Goal: Transaction & Acquisition: Book appointment/travel/reservation

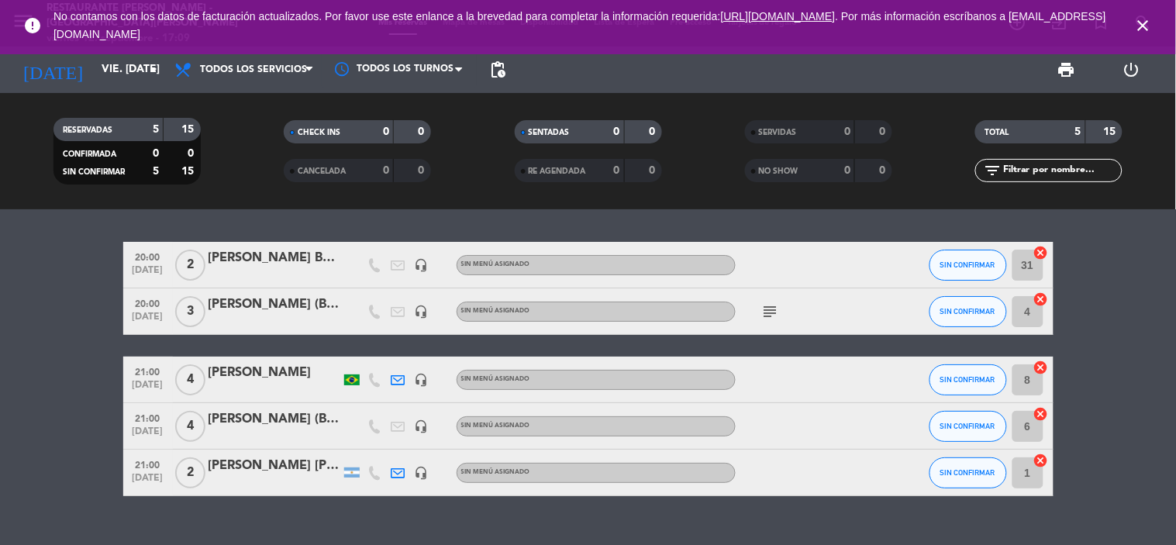
click at [1144, 32] on icon "close" at bounding box center [1143, 25] width 19 height 19
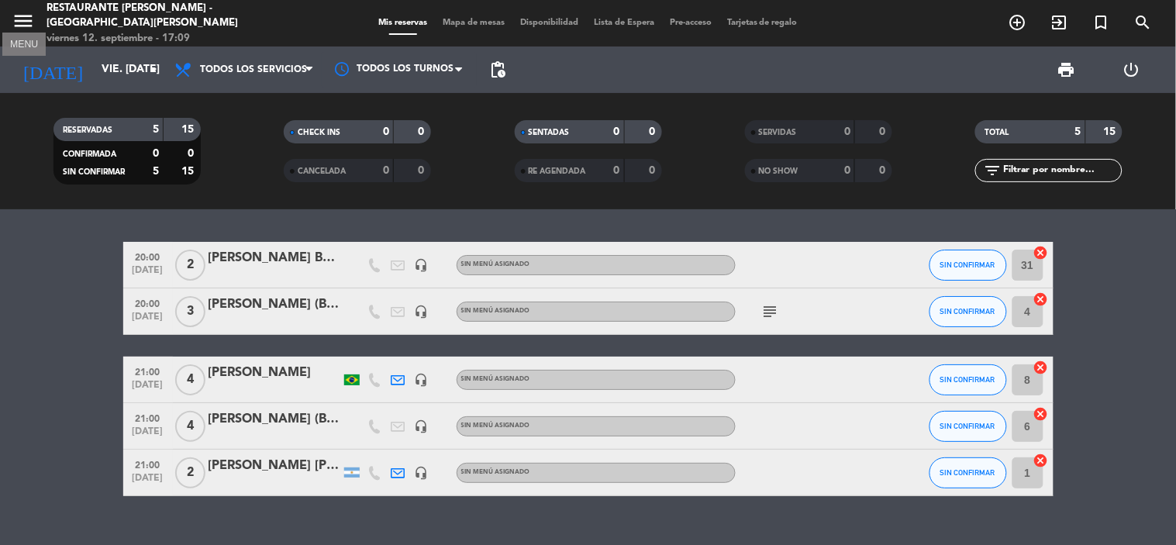
click at [25, 26] on icon "menu" at bounding box center [23, 20] width 23 height 23
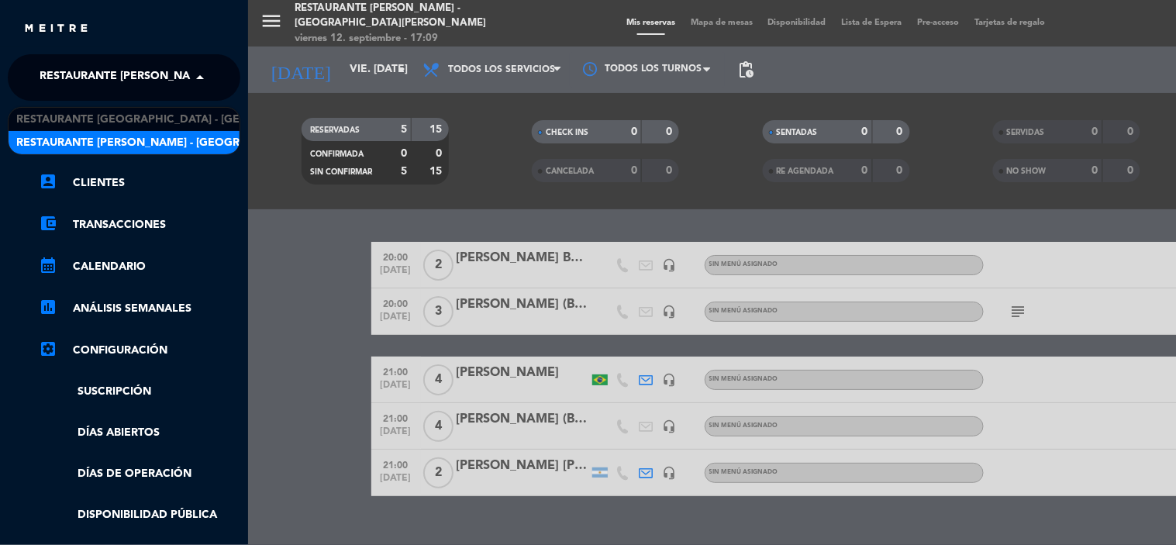
click at [86, 78] on span "Restaurante [PERSON_NAME] - [GEOGRAPHIC_DATA][PERSON_NAME]" at bounding box center [232, 77] width 385 height 33
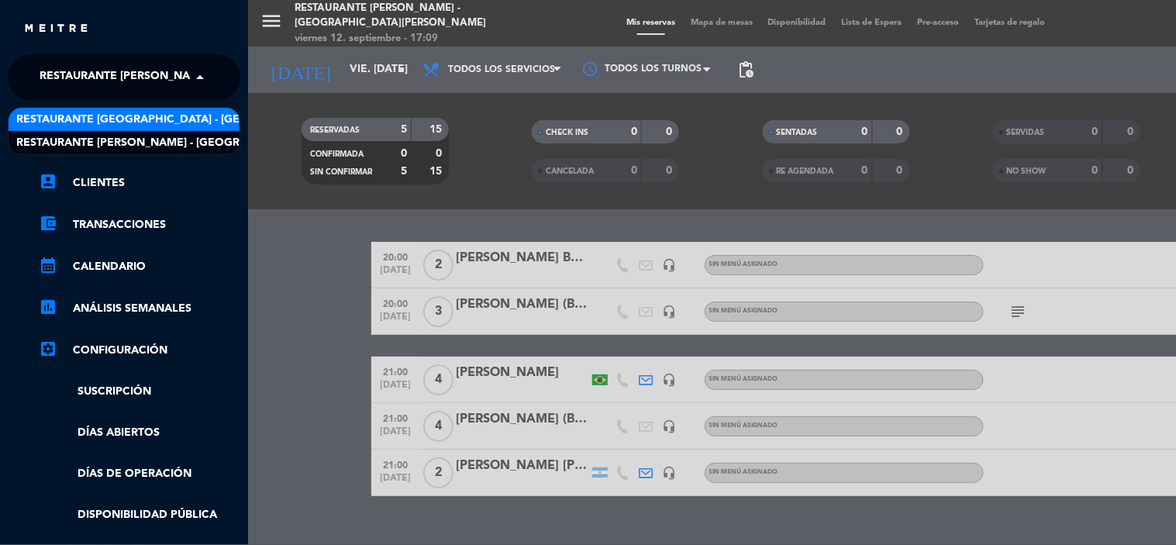
click at [86, 120] on span "Restaurante [GEOGRAPHIC_DATA] - [GEOGRAPHIC_DATA][PERSON_NAME]" at bounding box center [220, 120] width 409 height 18
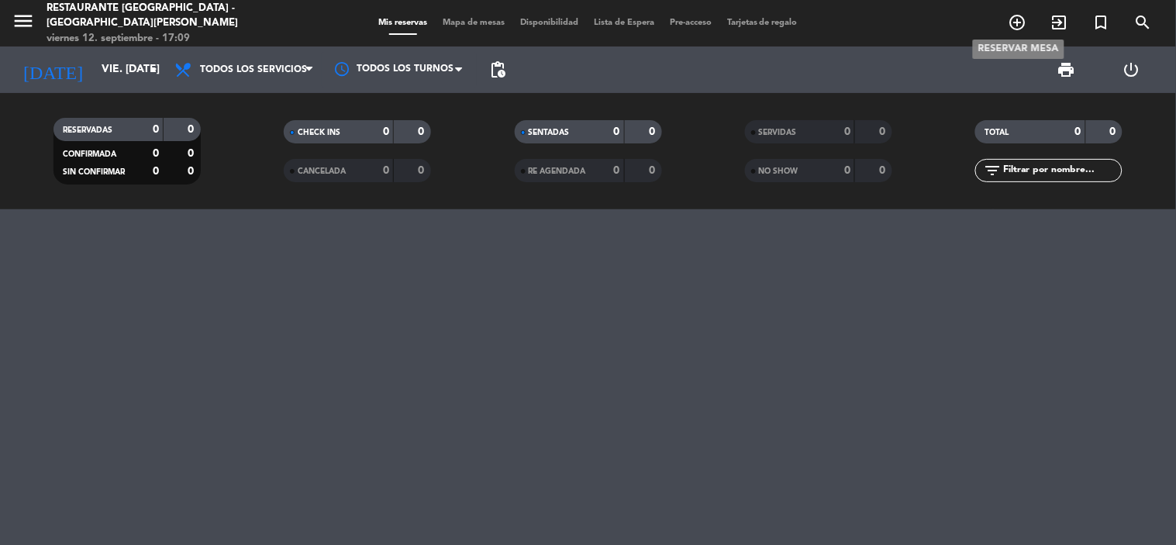
click at [1016, 26] on icon "add_circle_outline" at bounding box center [1018, 22] width 19 height 19
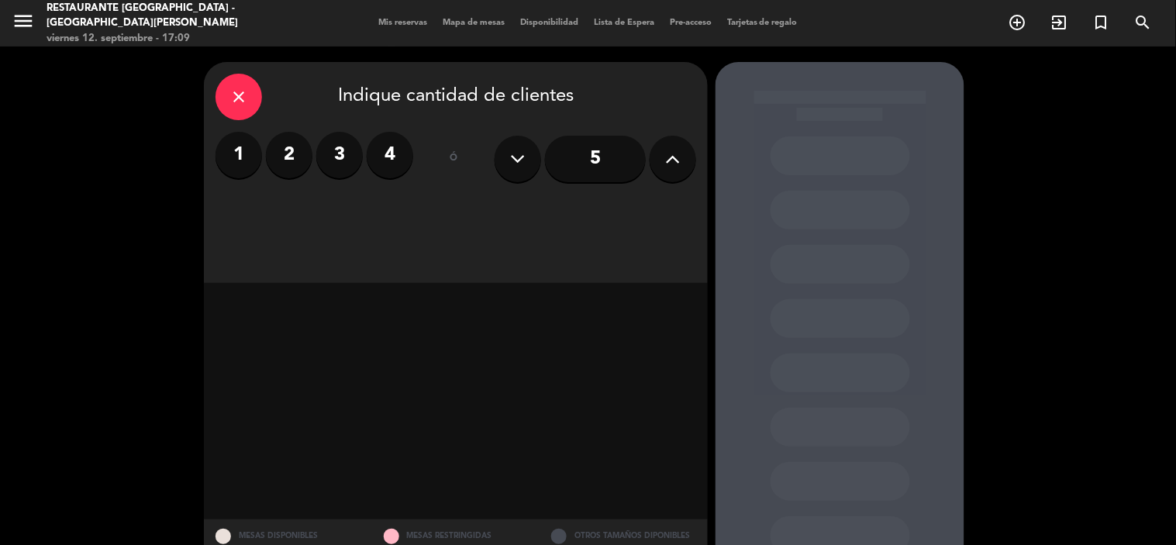
click at [676, 153] on icon at bounding box center [673, 158] width 15 height 23
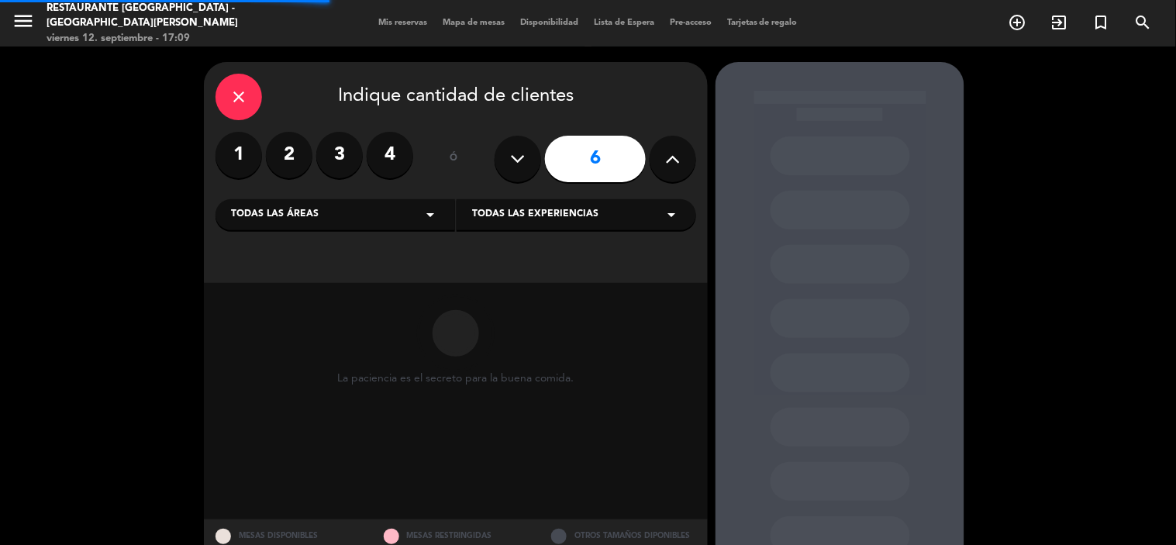
click at [676, 153] on icon at bounding box center [673, 158] width 15 height 23
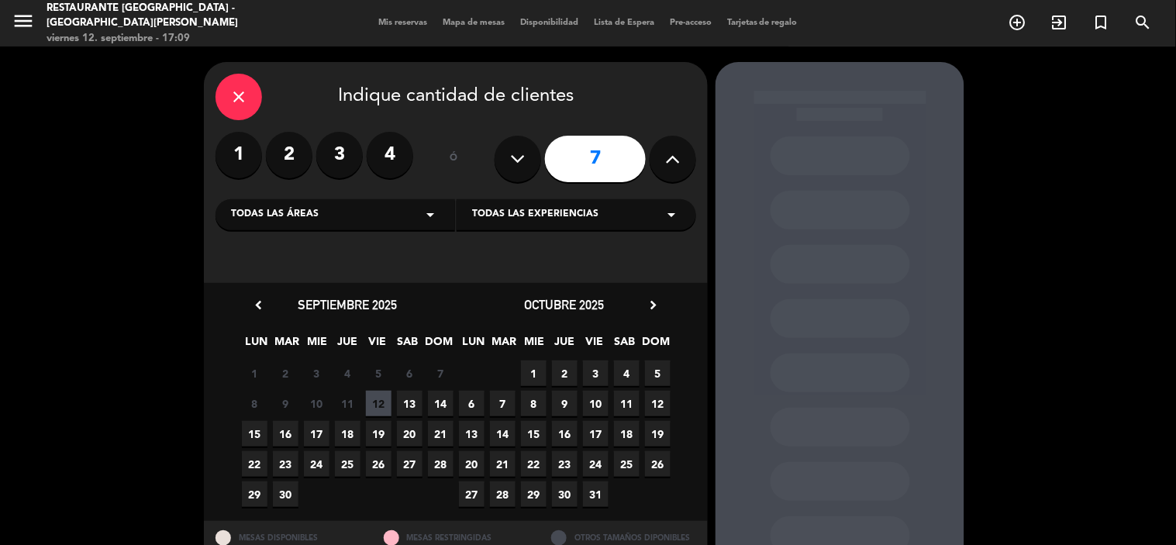
click at [676, 153] on icon at bounding box center [673, 158] width 15 height 23
type input "8"
click at [405, 409] on span "13" at bounding box center [410, 404] width 26 height 26
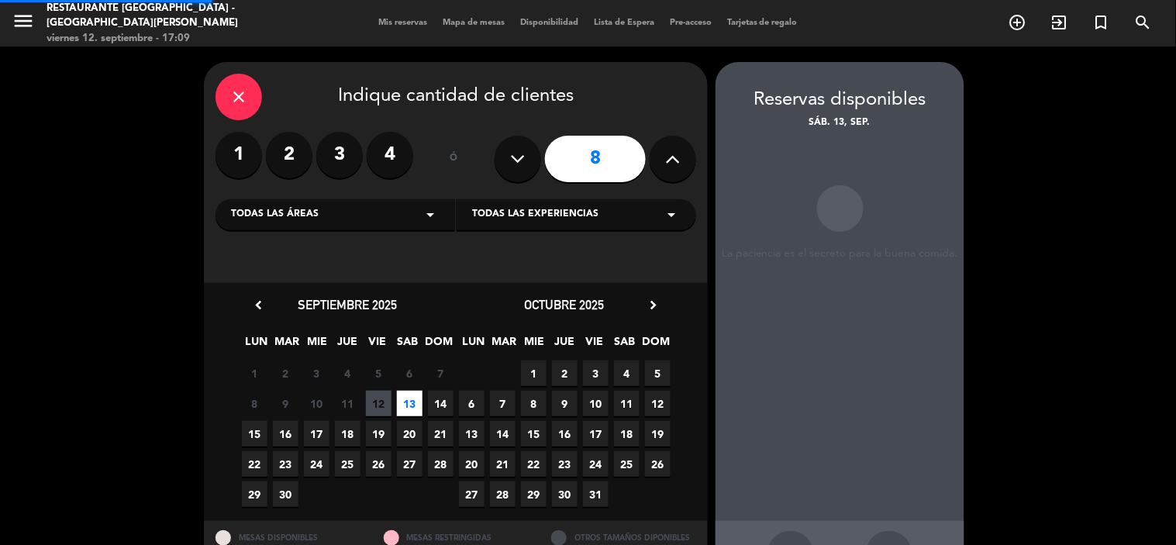
scroll to position [57, 0]
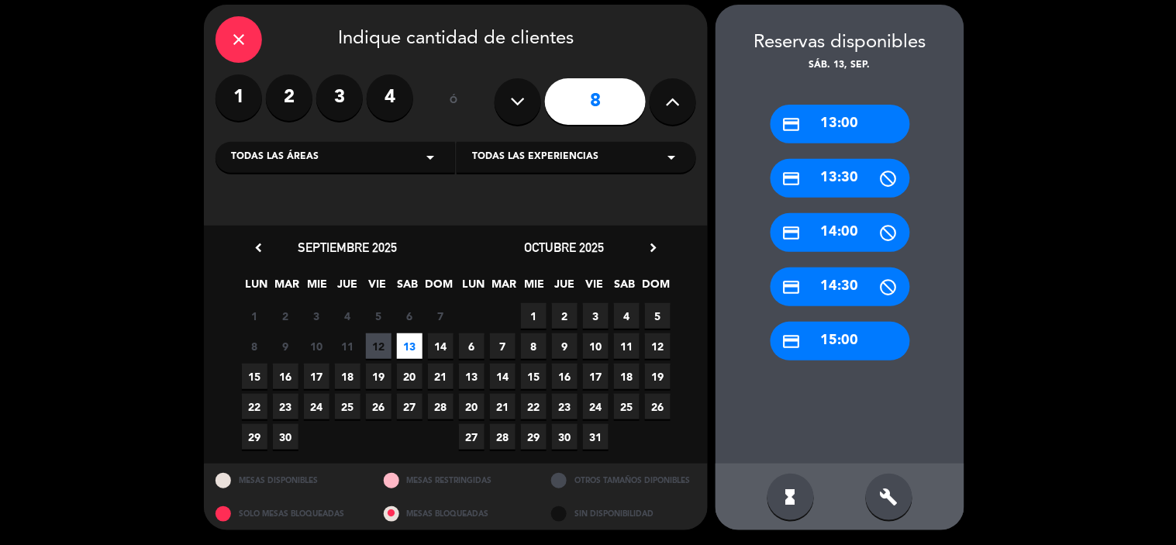
click at [827, 115] on div "credit_card 13:00" at bounding box center [841, 124] width 140 height 39
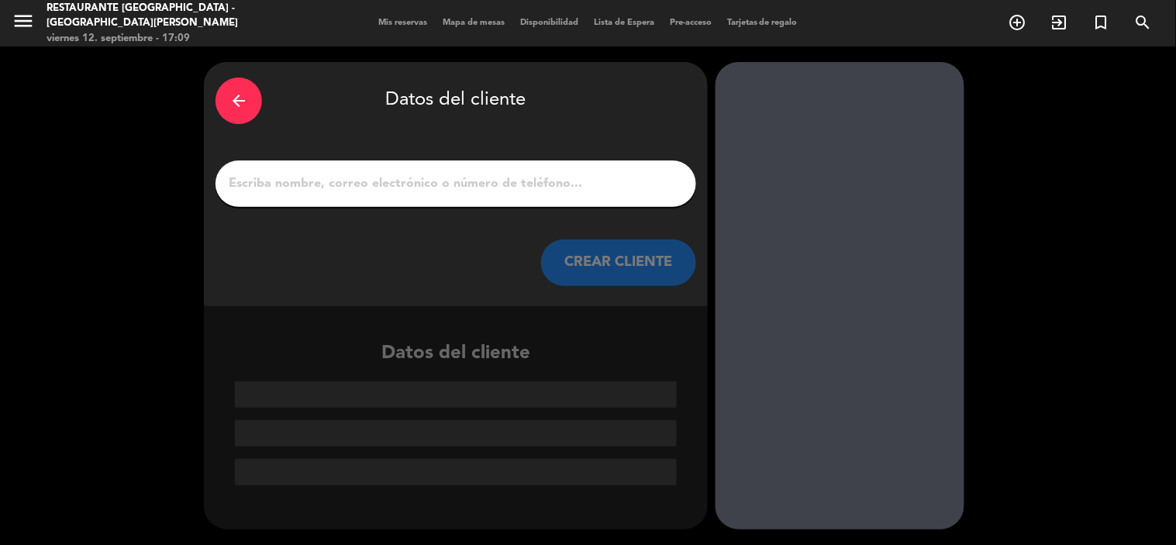
scroll to position [0, 0]
click at [489, 181] on input "1" at bounding box center [456, 184] width 458 height 22
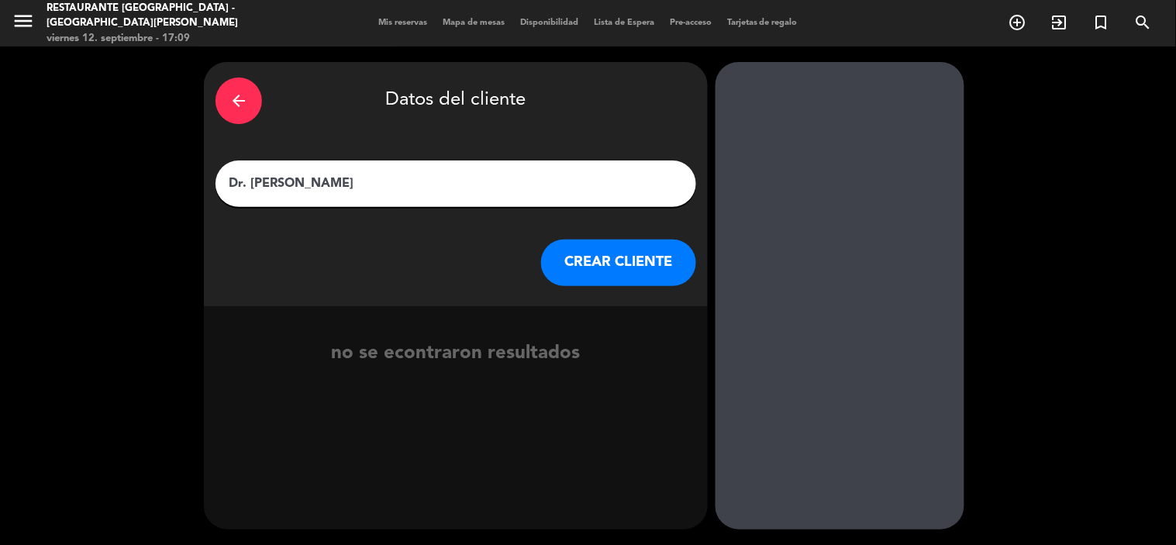
click at [233, 183] on input "Dr. [PERSON_NAME]" at bounding box center [456, 184] width 458 height 22
type input "Sra. [PERSON_NAME]"
click at [554, 266] on button "CREAR CLIENTE" at bounding box center [618, 263] width 155 height 47
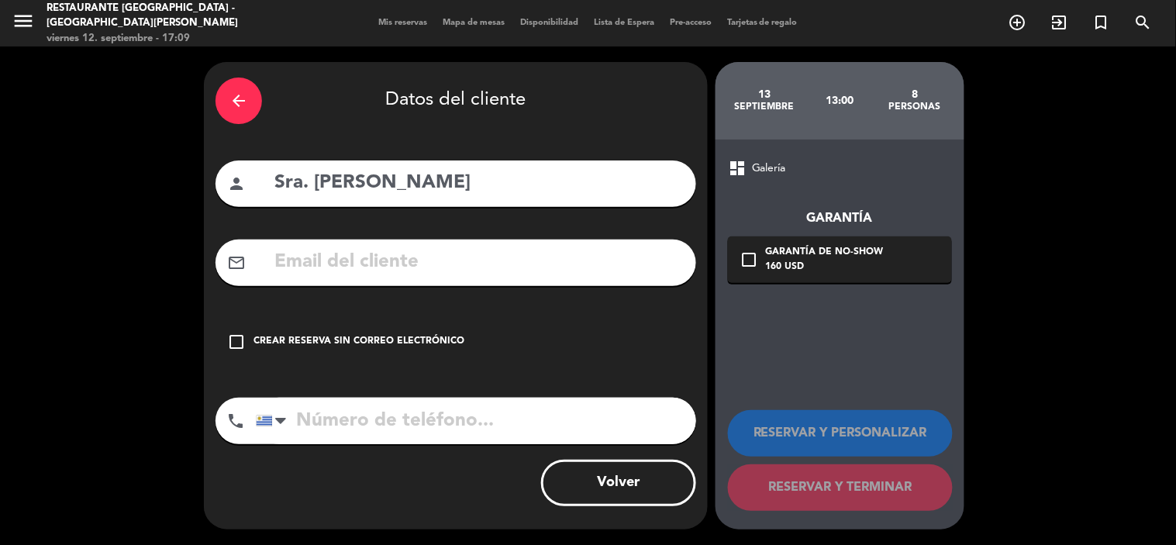
click at [245, 340] on icon "check_box_outline_blank" at bounding box center [236, 342] width 19 height 19
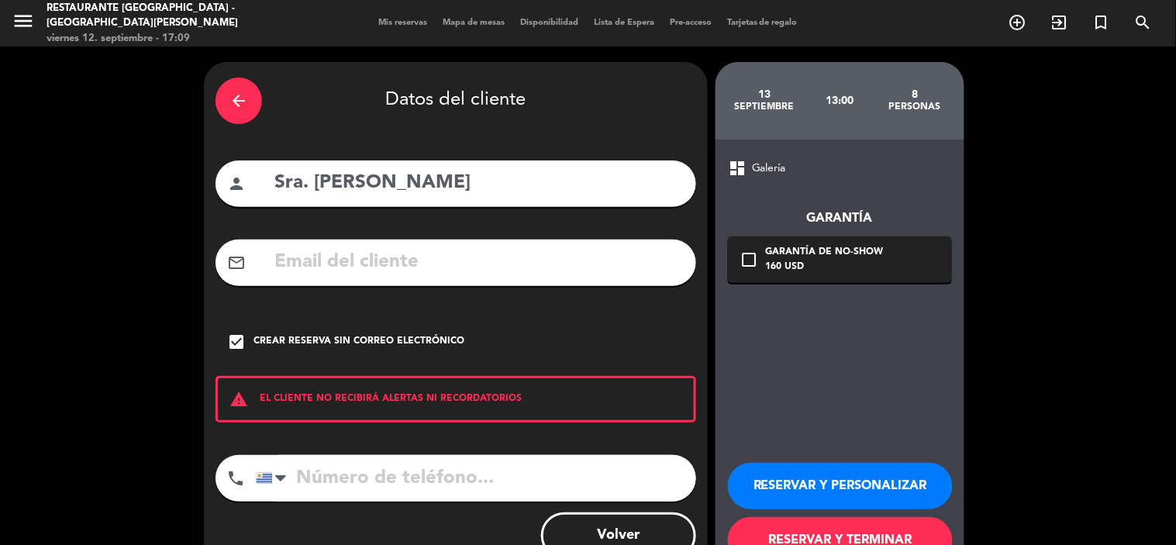
click at [341, 471] on input "tel" at bounding box center [476, 478] width 440 height 47
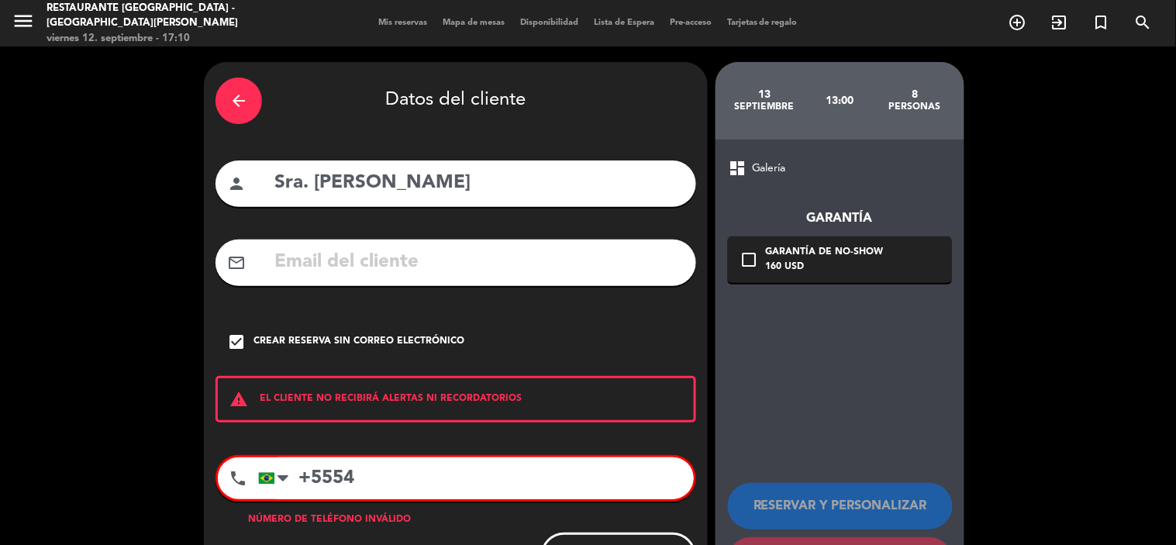
drag, startPoint x: 391, startPoint y: 475, endPoint x: 295, endPoint y: 482, distance: 96.5
click at [295, 482] on input "+5554" at bounding box center [476, 479] width 436 height 42
paste input "[PHONE_NUMBER]"
click at [368, 477] on input "[PHONE_NUMBER]" at bounding box center [476, 479] width 436 height 42
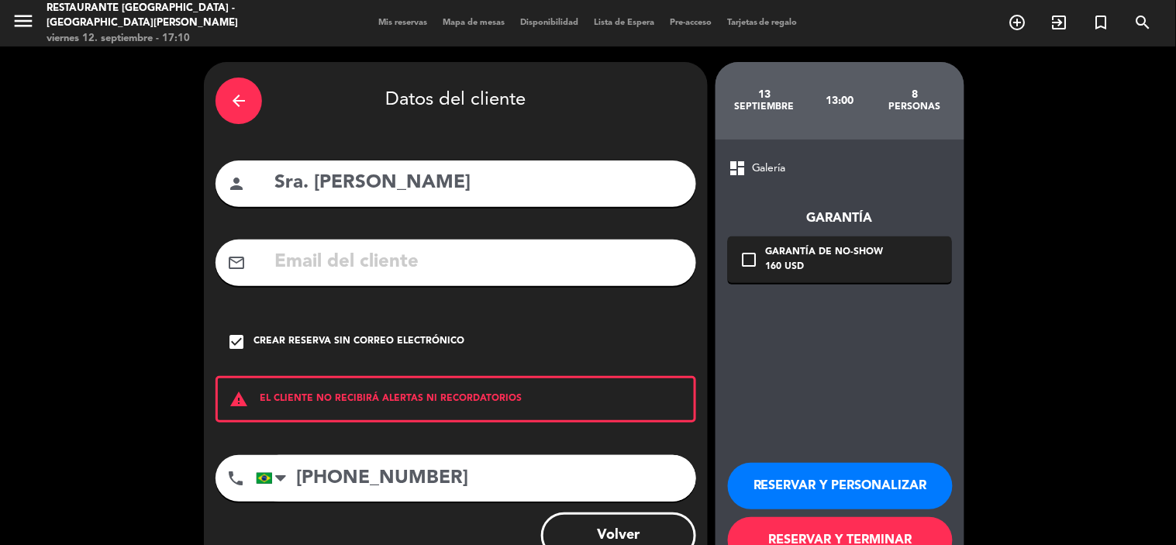
type input "[PHONE_NUMBER]"
click at [454, 167] on input "Sra. [PERSON_NAME]" at bounding box center [479, 183] width 412 height 32
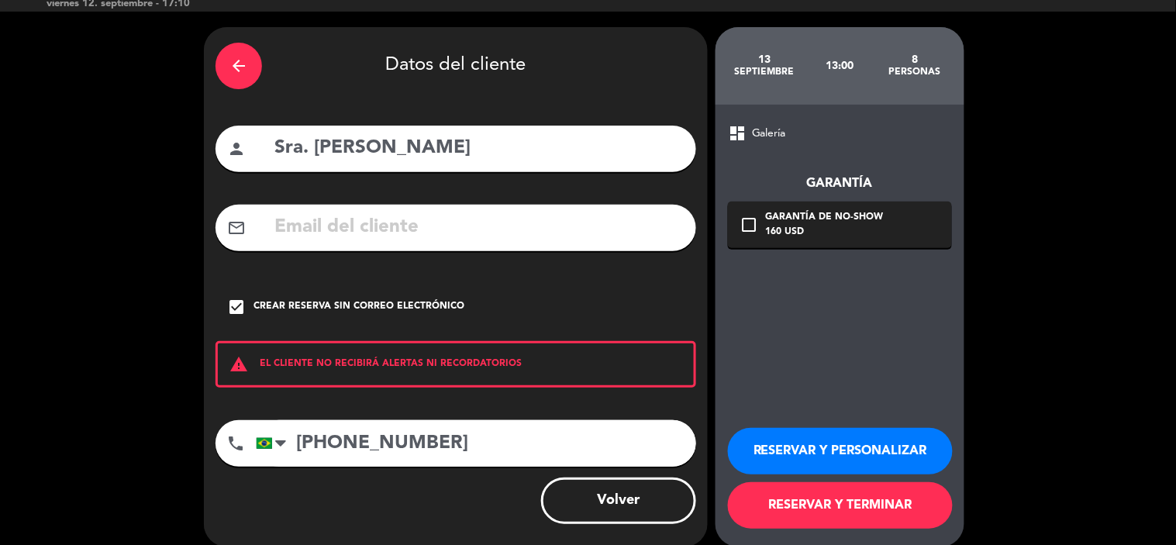
scroll to position [52, 0]
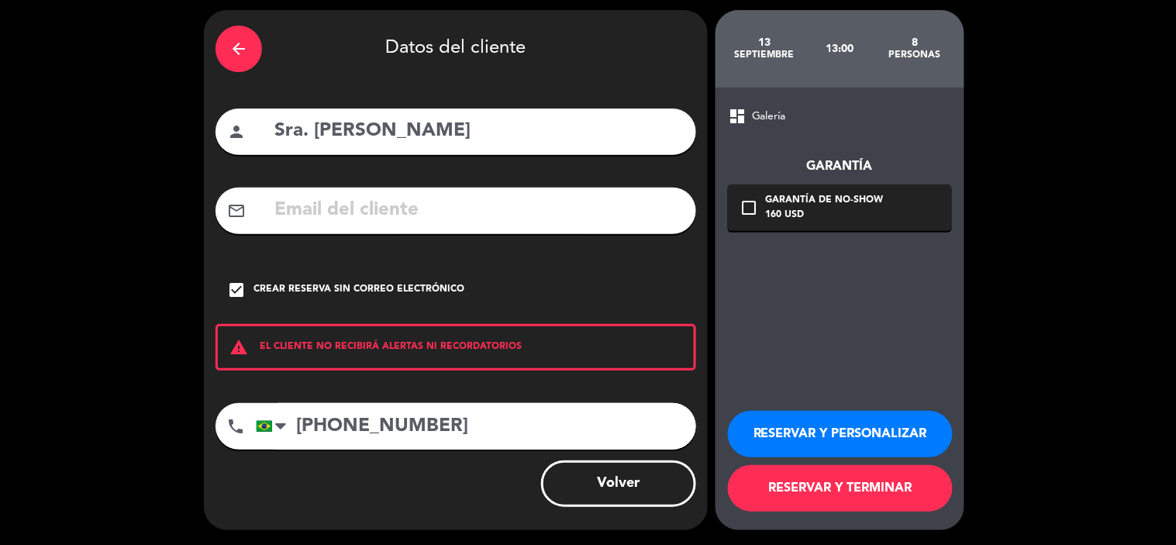
type input "Sra. [PERSON_NAME]"
click at [840, 440] on button "RESERVAR Y PERSONALIZAR" at bounding box center [840, 434] width 225 height 47
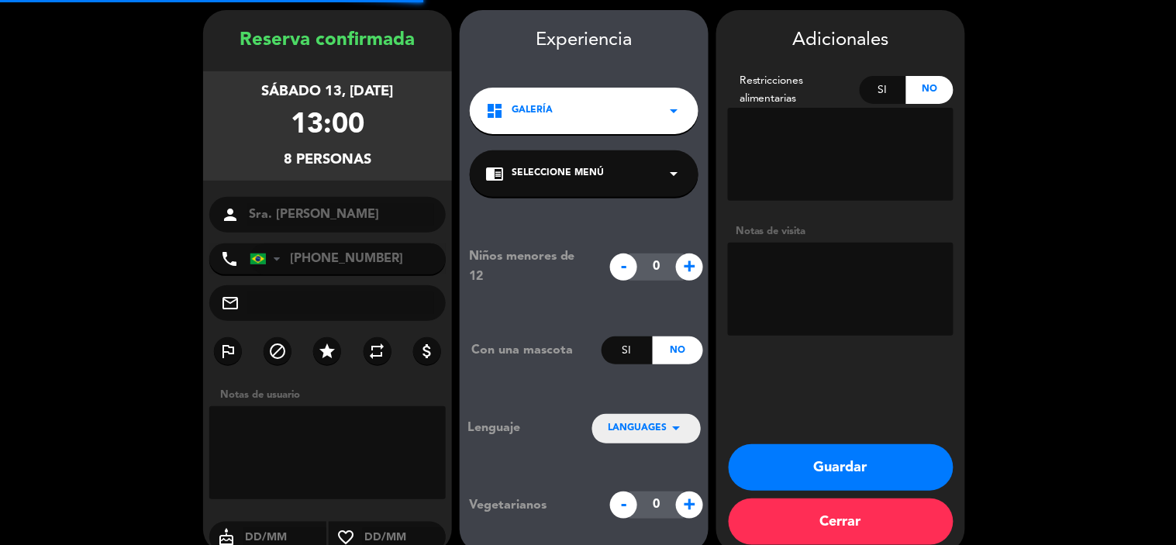
scroll to position [62, 0]
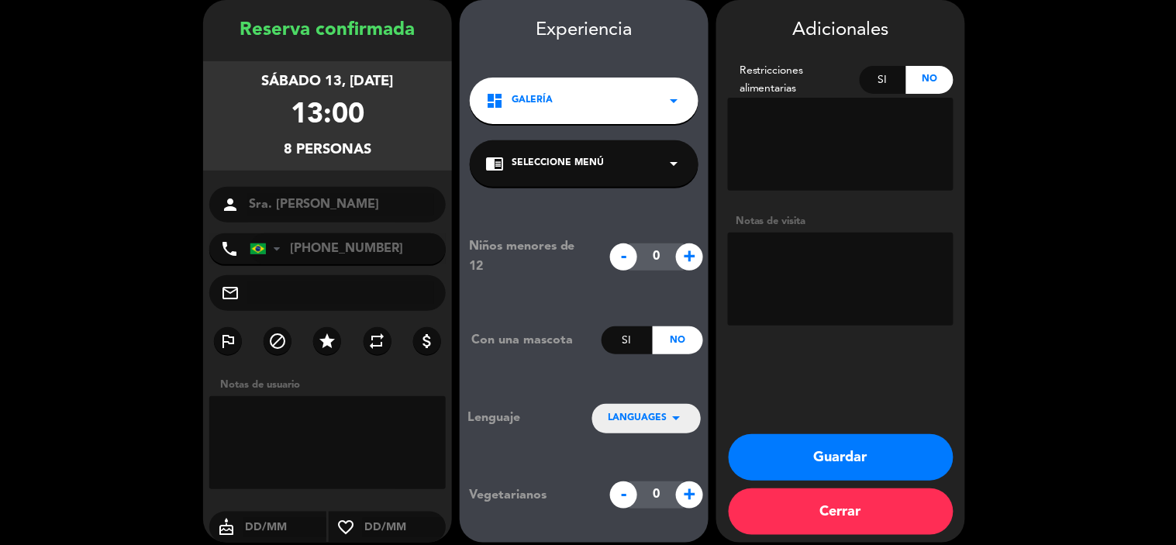
click at [685, 258] on span "+" at bounding box center [689, 256] width 27 height 27
type input "1"
click at [680, 417] on icon "arrow_drop_down" at bounding box center [676, 418] width 19 height 19
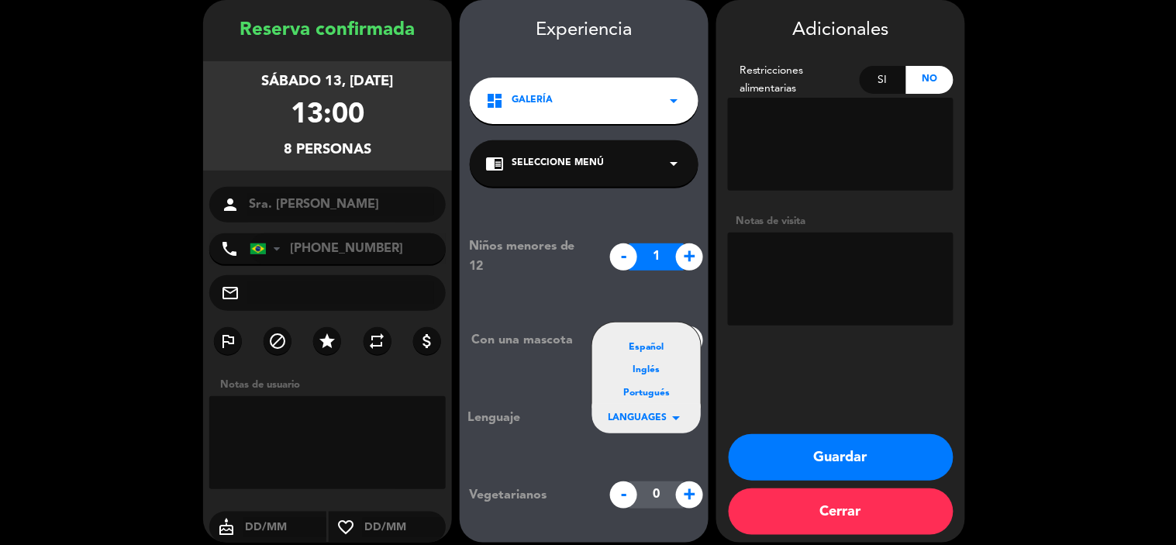
click at [661, 393] on div "Portugués" at bounding box center [647, 394] width 78 height 16
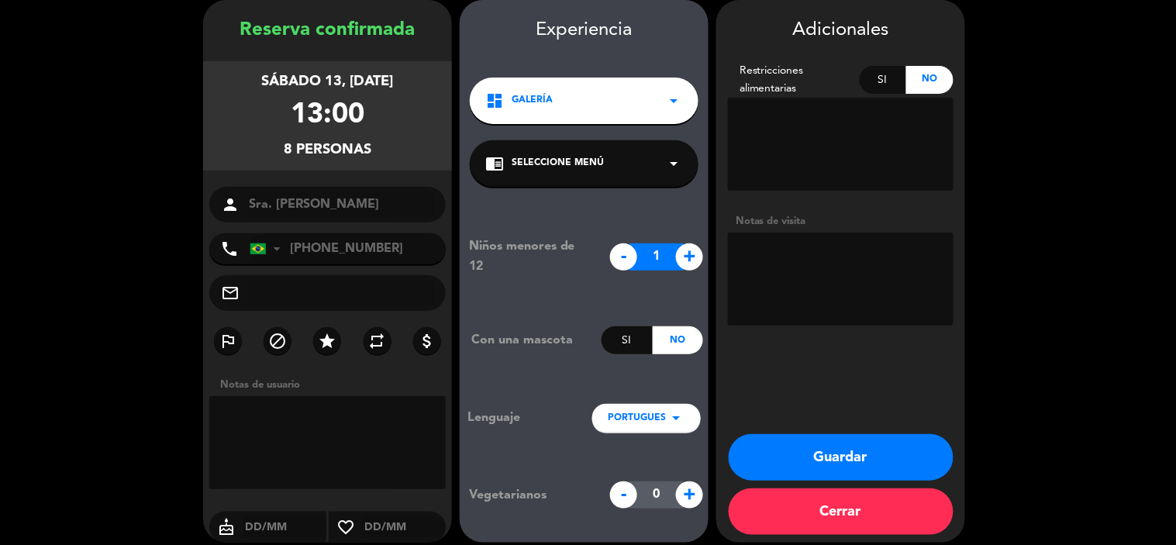
click at [820, 451] on button "Guardar" at bounding box center [841, 457] width 225 height 47
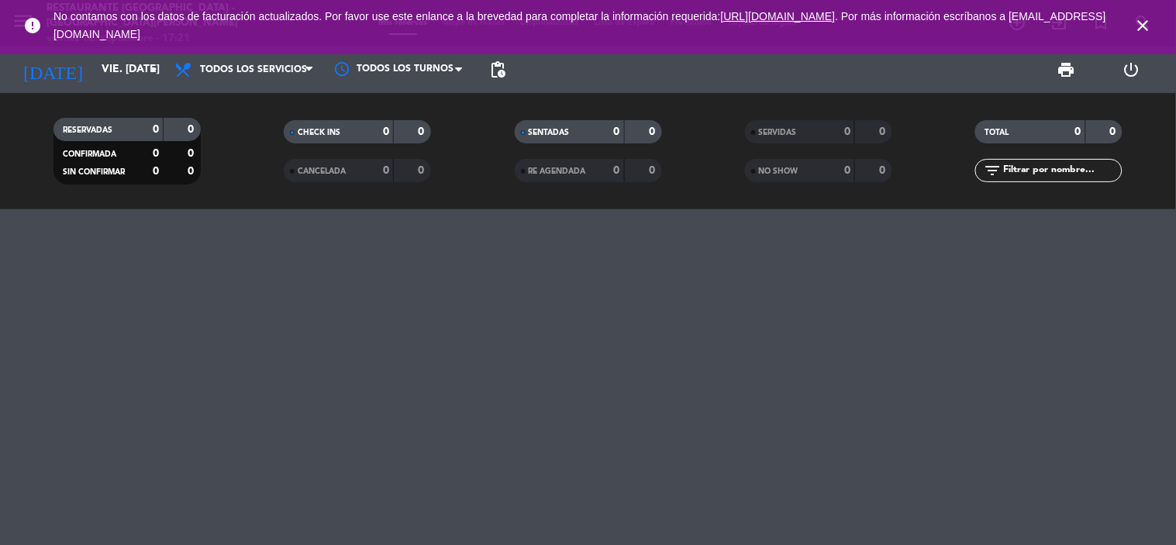
click at [1144, 22] on icon "close" at bounding box center [1143, 25] width 19 height 19
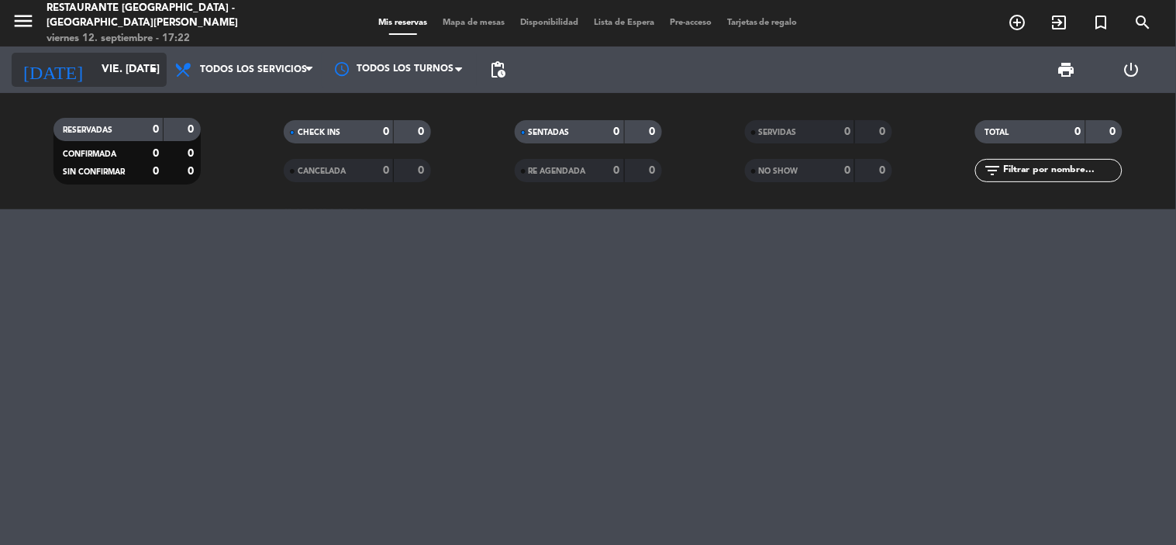
click at [154, 67] on icon "arrow_drop_down" at bounding box center [153, 69] width 19 height 19
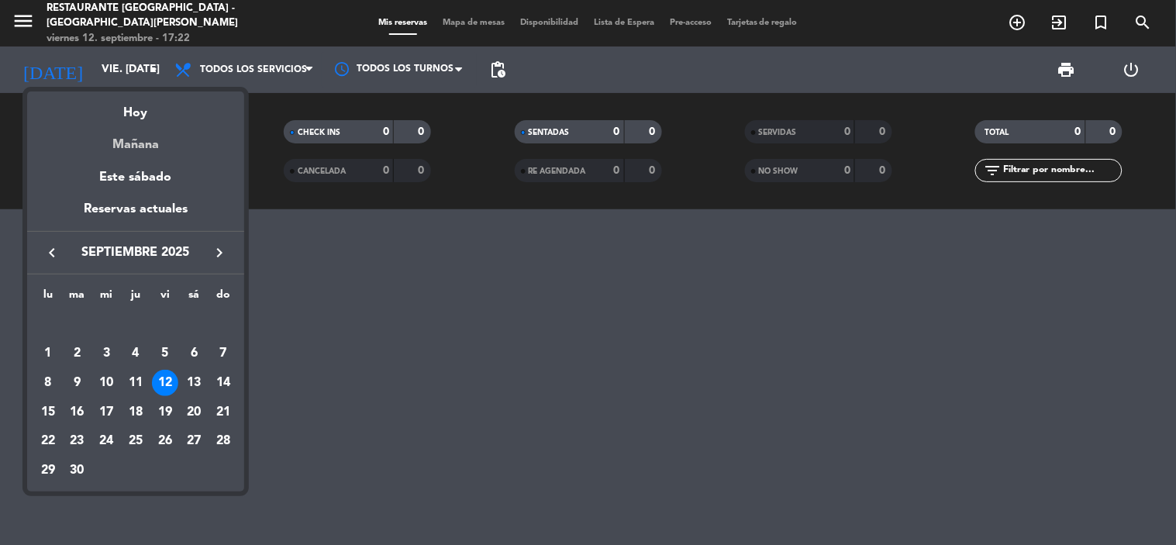
click at [149, 136] on div "Mañana" at bounding box center [135, 139] width 217 height 32
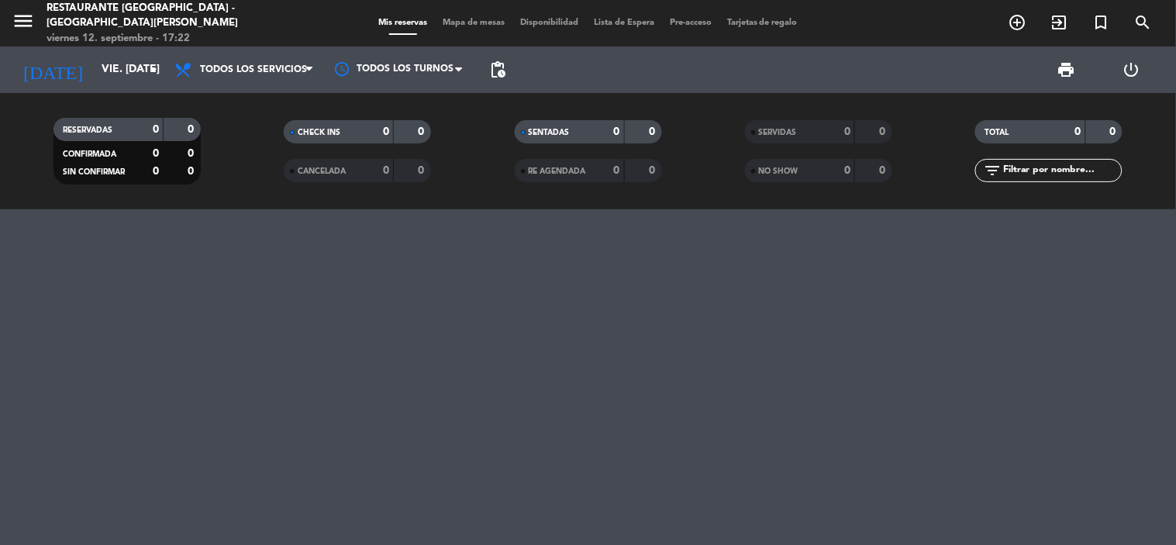
type input "sáb. [DATE]"
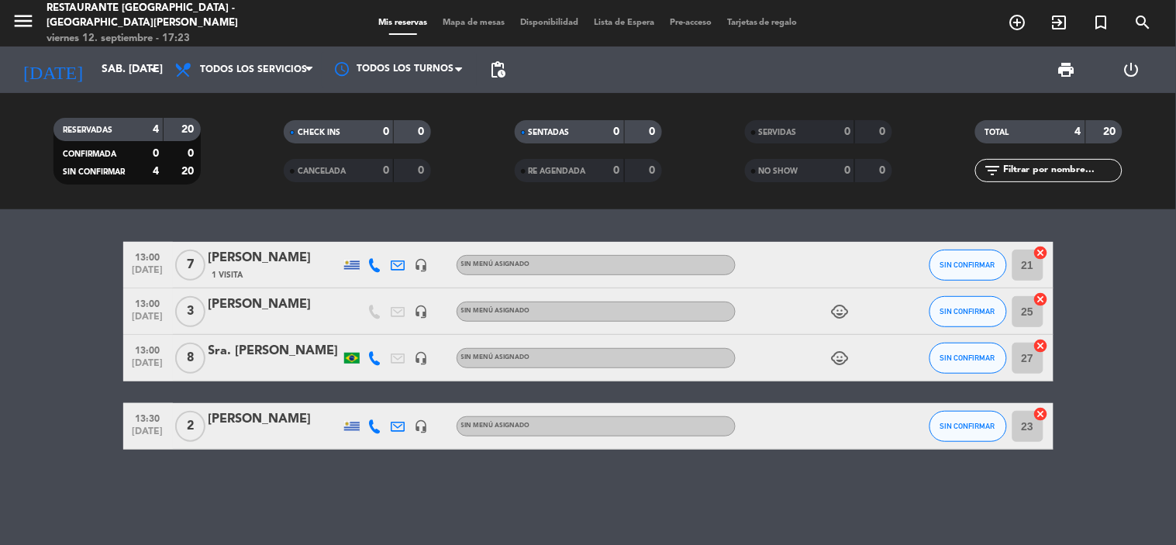
click at [288, 349] on div "Sra. [PERSON_NAME]" at bounding box center [275, 351] width 132 height 20
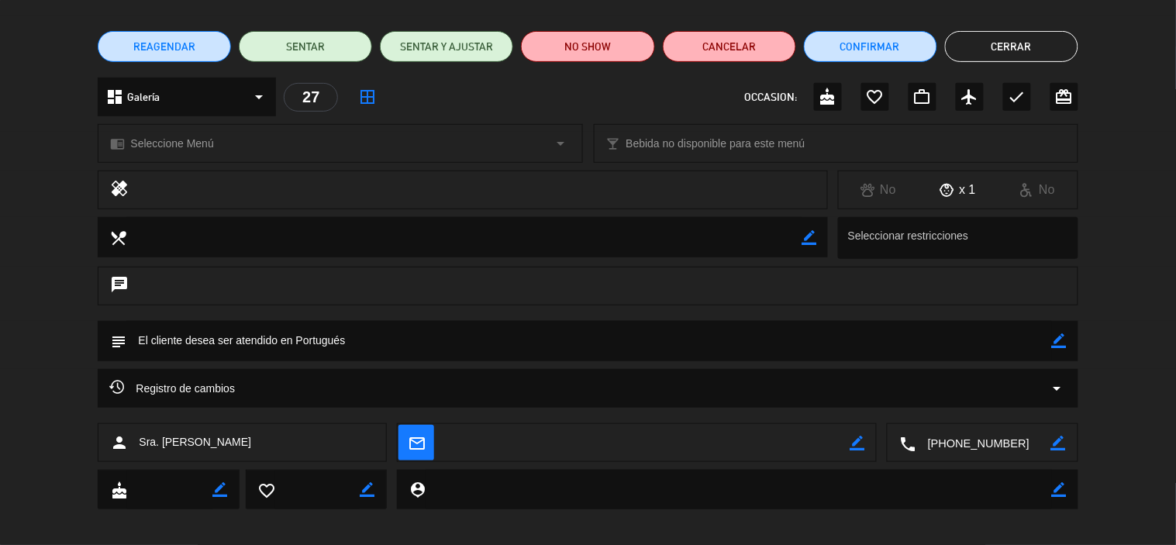
scroll to position [119, 0]
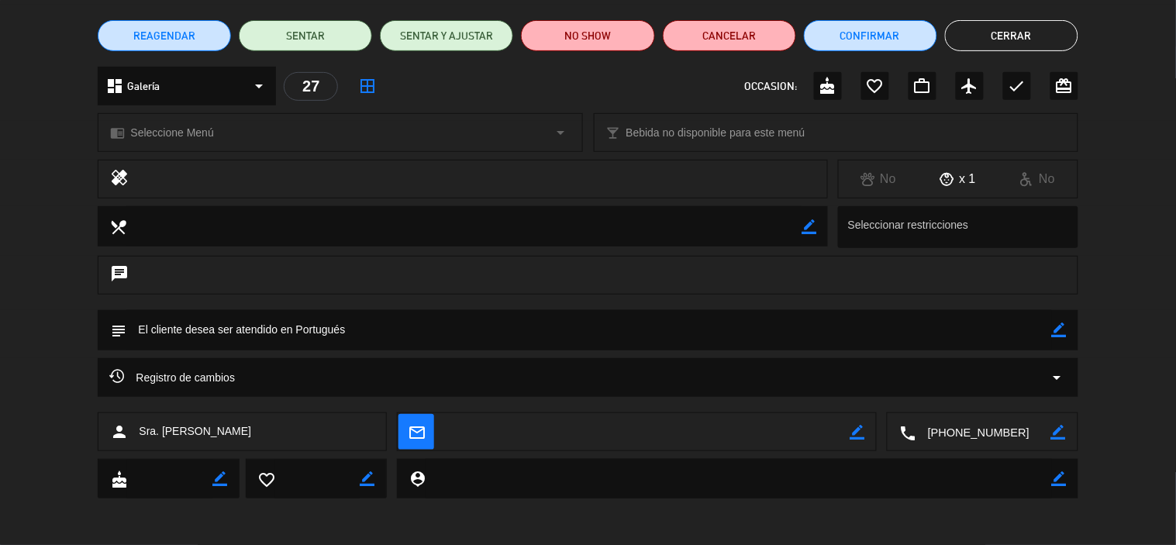
click at [1056, 475] on icon "border_color" at bounding box center [1059, 478] width 15 height 15
click at [754, 483] on textarea at bounding box center [739, 479] width 627 height 40
type textarea "LLegan por las 12h"
click at [1059, 482] on icon at bounding box center [1059, 478] width 15 height 15
click at [1021, 34] on button "Cerrar" at bounding box center [1011, 35] width 133 height 31
